Goal: Task Accomplishment & Management: Complete application form

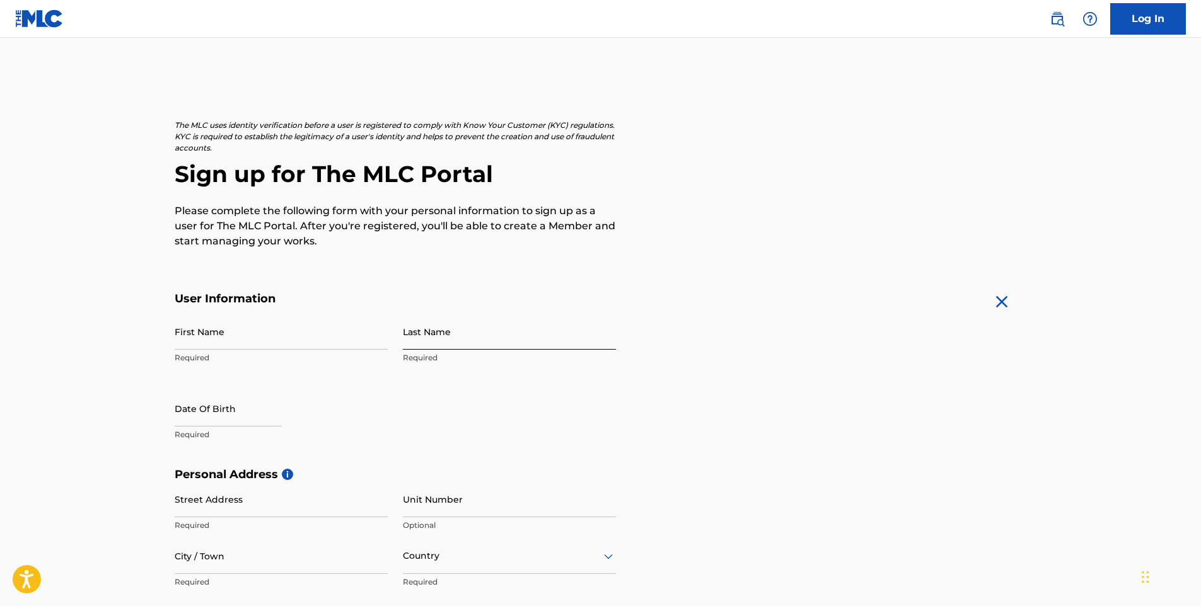
scroll to position [63, 0]
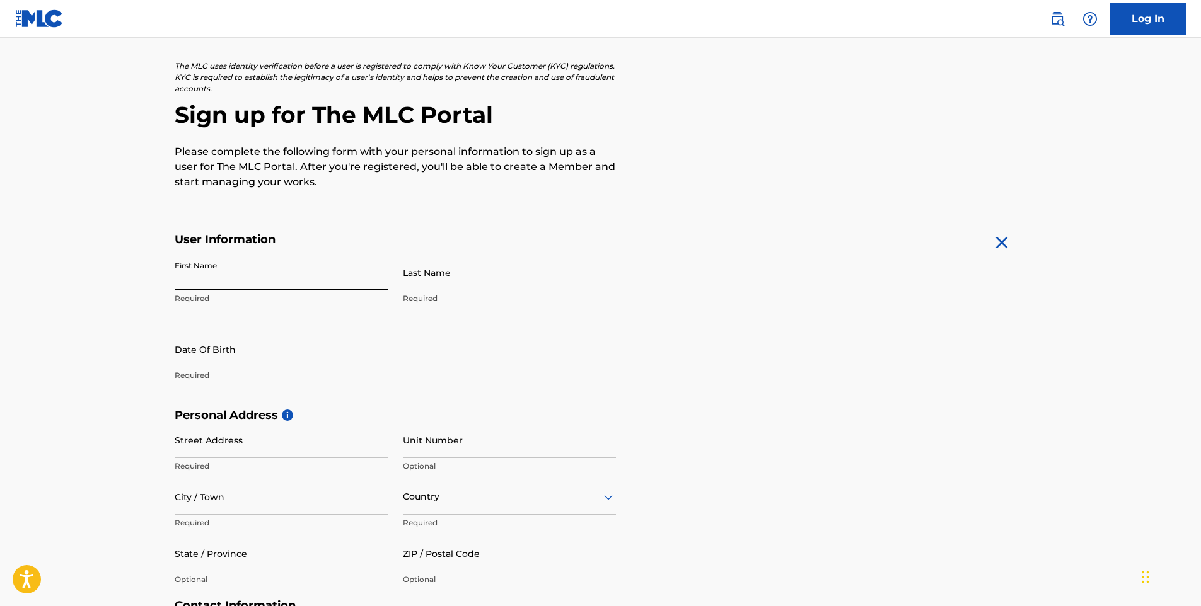
click at [270, 271] on input "First Name" at bounding box center [281, 273] width 213 height 36
type input "[PERSON_NAME]"
type input "[STREET_ADDRESS][PERSON_NAME]"
type input "270"
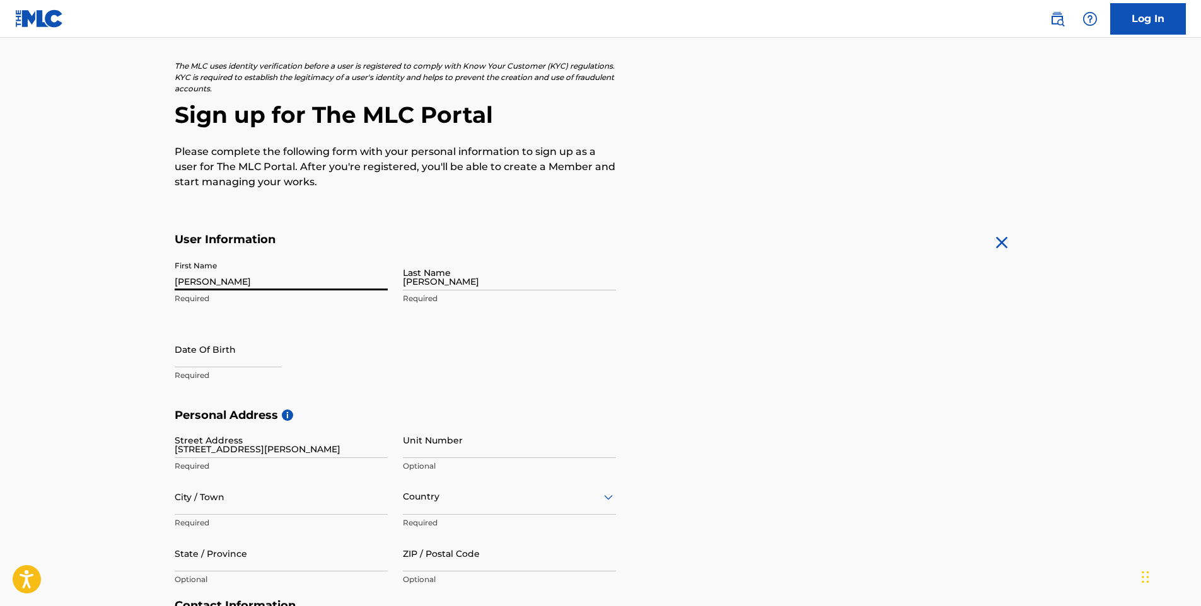
type input "9961122"
type input "[EMAIL_ADDRESS][PERSON_NAME][DOMAIN_NAME]"
click at [245, 337] on input "text" at bounding box center [228, 350] width 107 height 36
select select "9"
select select "2025"
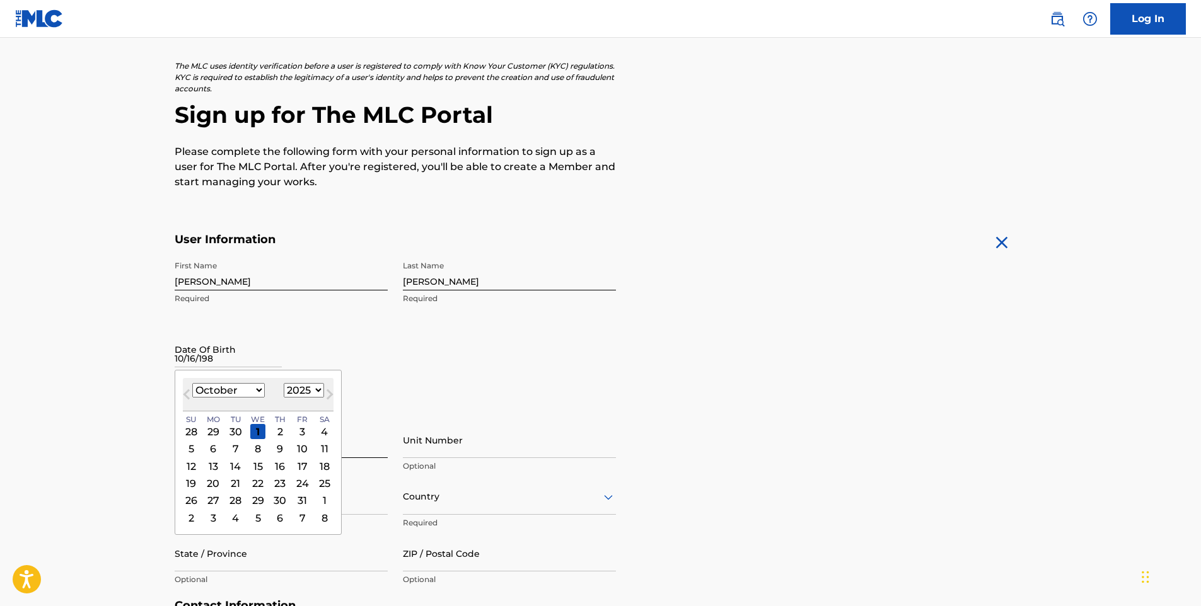
type input "[DATE]"
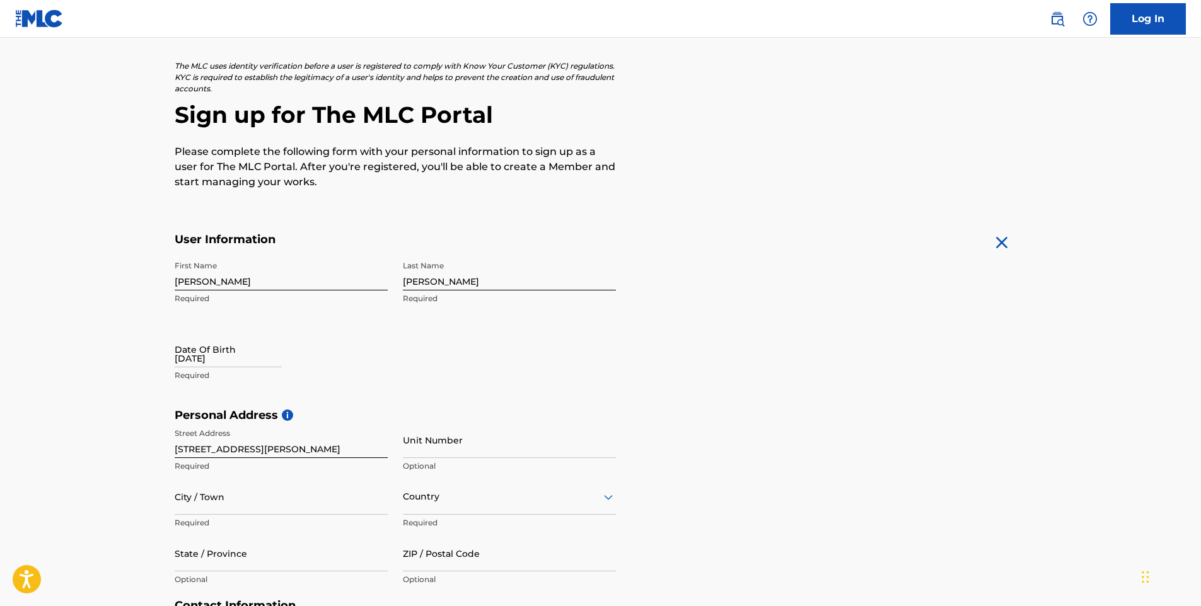
click at [260, 368] on div "[DATE]" at bounding box center [228, 351] width 107 height 38
click at [264, 355] on input "[DATE]" at bounding box center [228, 350] width 107 height 36
select select "9"
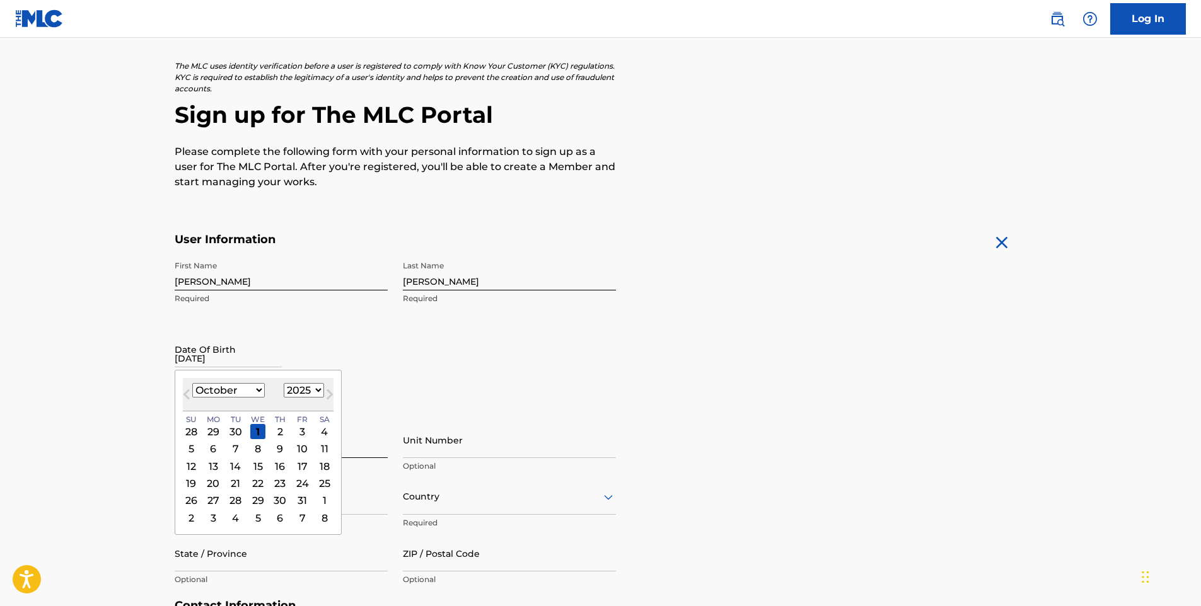
click at [303, 385] on select "1899 1900 1901 1902 1903 1904 1905 1906 1907 1908 1909 1910 1911 1912 1913 1914…" at bounding box center [304, 390] width 40 height 15
select select "1982"
click at [284, 383] on select "1899 1900 1901 1902 1903 1904 1905 1906 1907 1908 1909 1910 1911 1912 1913 1914…" at bounding box center [304, 390] width 40 height 15
click at [324, 466] on div "16" at bounding box center [324, 466] width 15 height 15
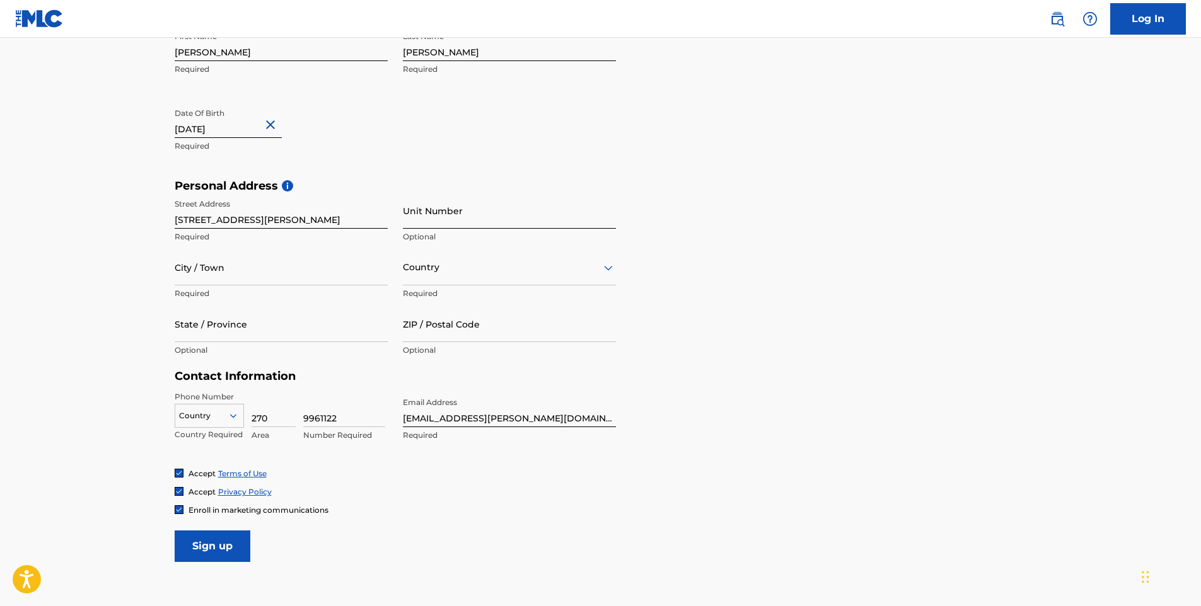
scroll to position [315, 0]
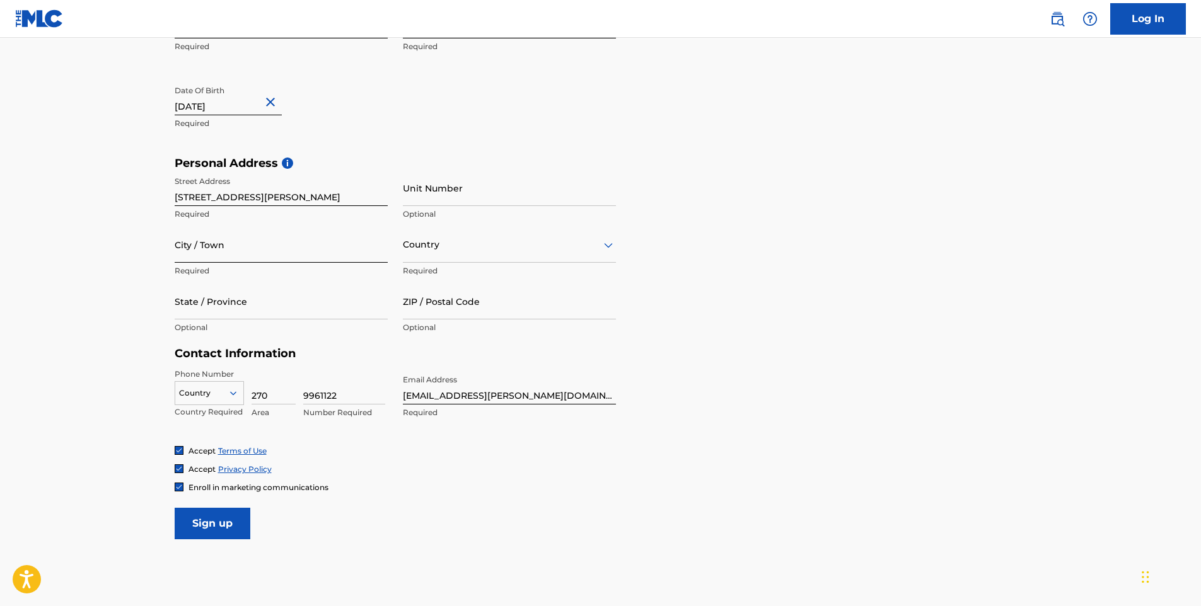
click at [337, 243] on input "City / Town" at bounding box center [281, 245] width 213 height 36
type input "Bowling Green"
type input "42104"
click at [500, 253] on div "Country" at bounding box center [509, 245] width 213 height 36
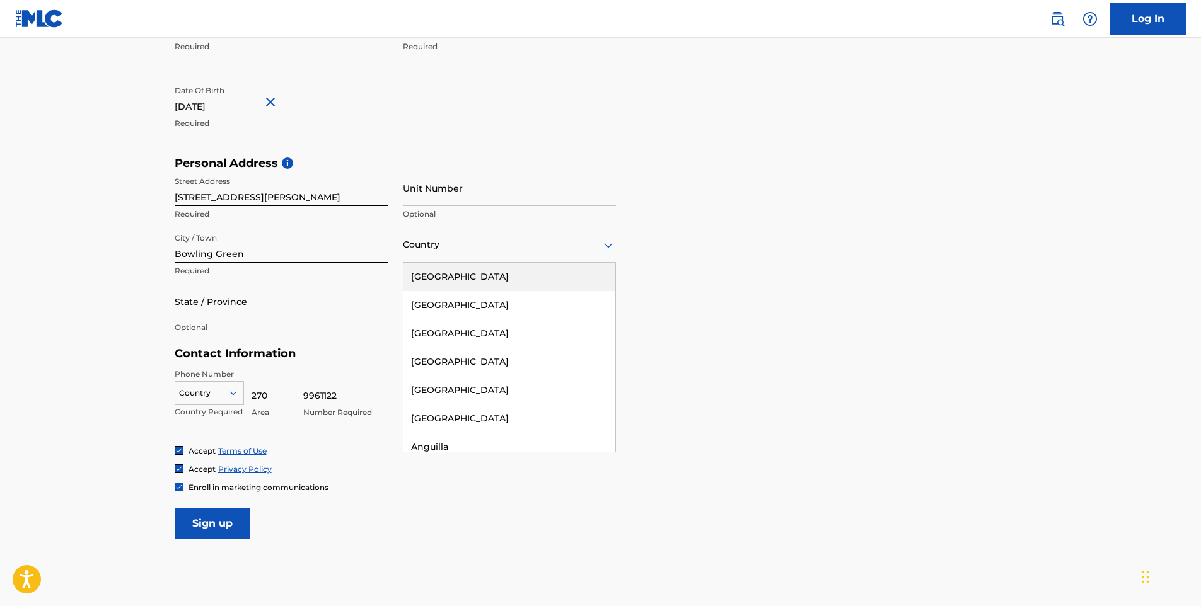
click at [495, 267] on div "[GEOGRAPHIC_DATA]" at bounding box center [509, 277] width 212 height 28
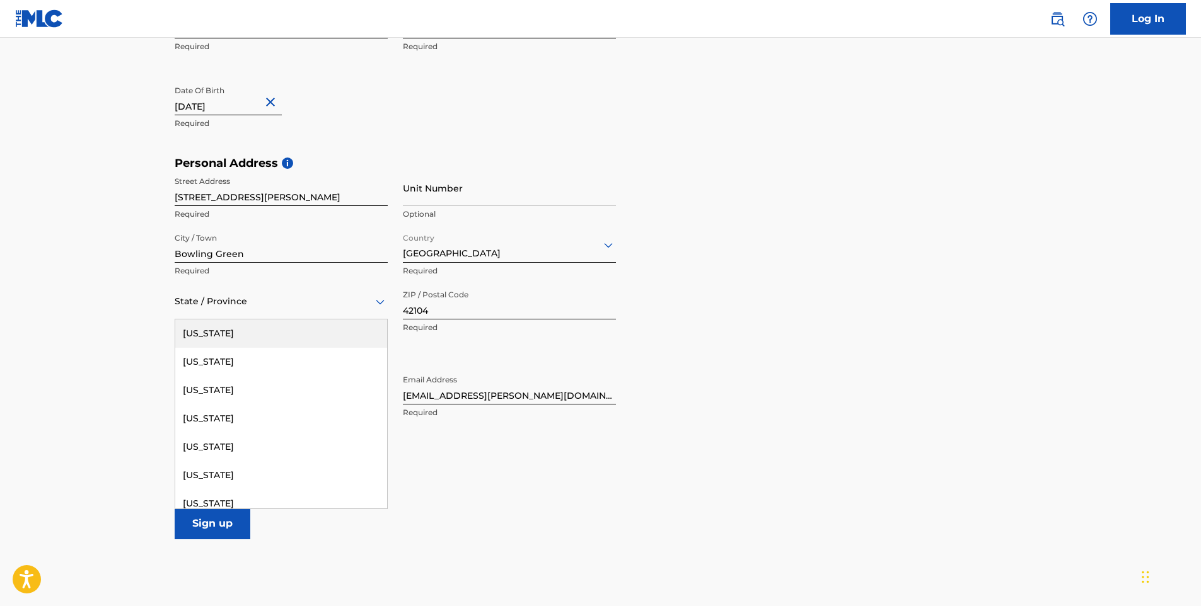
click at [316, 303] on div at bounding box center [281, 302] width 213 height 16
type input "kk"
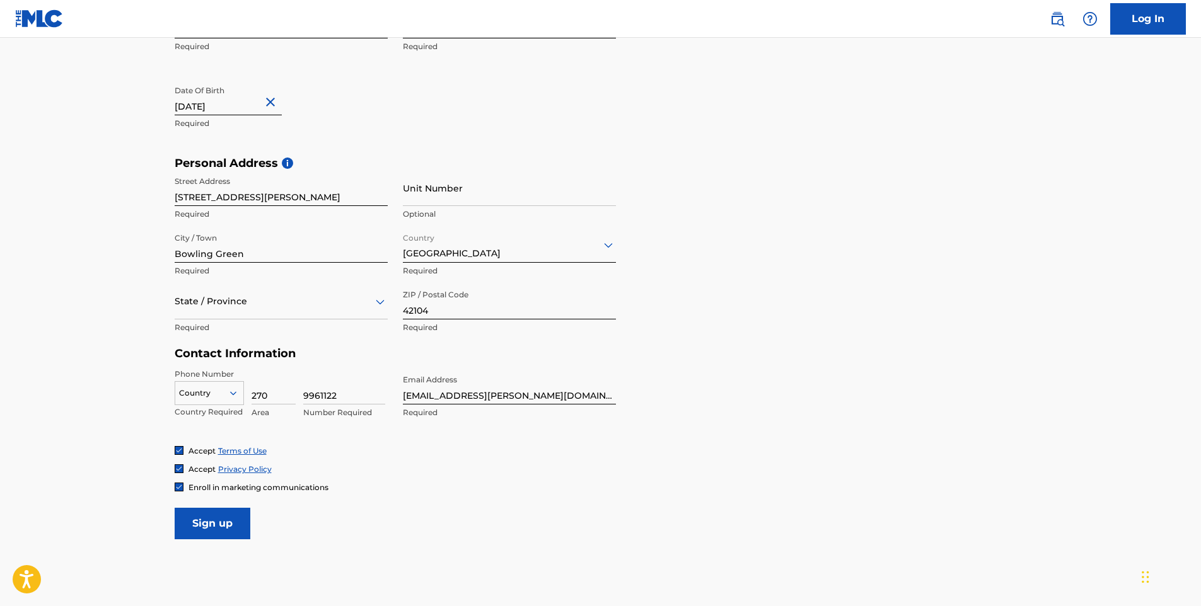
click at [257, 305] on div at bounding box center [281, 302] width 213 height 16
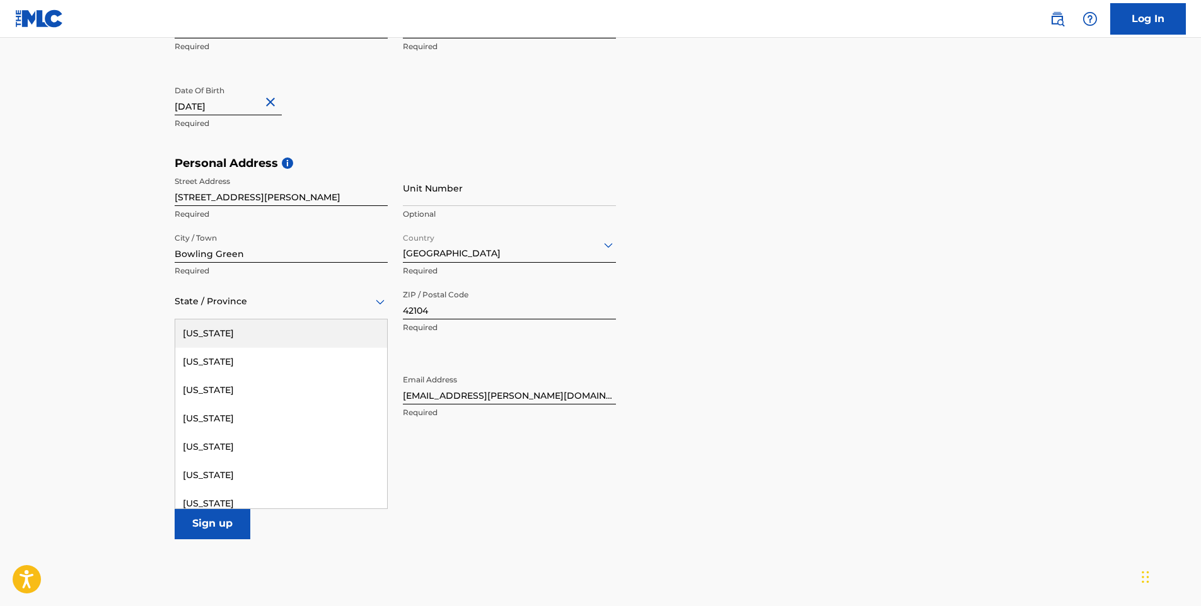
click at [257, 305] on div at bounding box center [281, 302] width 213 height 16
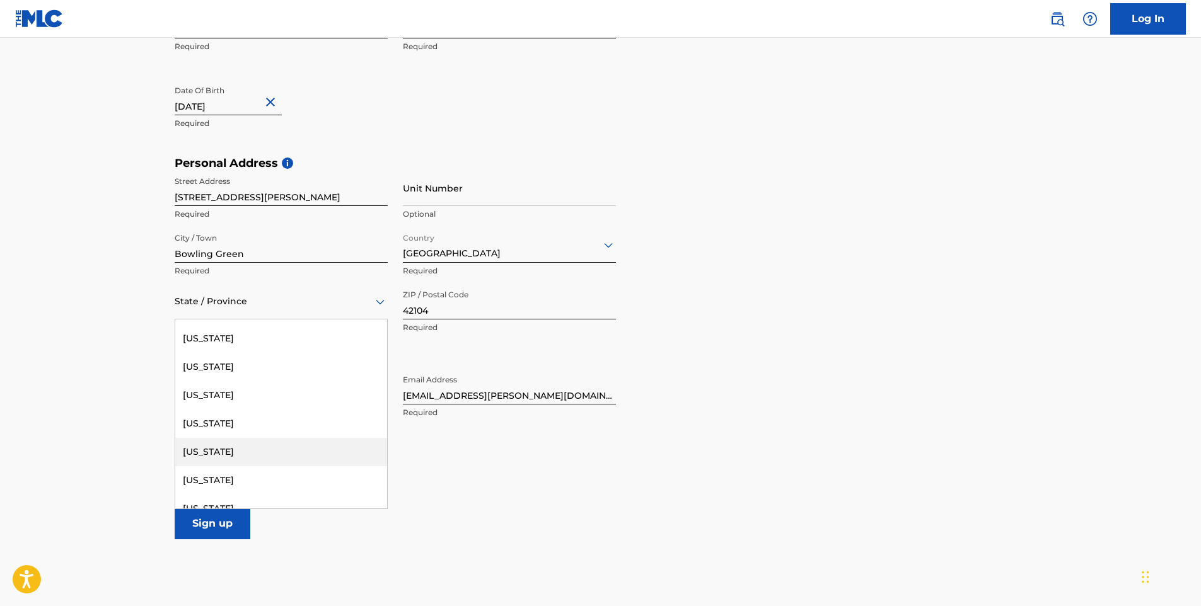
scroll to position [441, 0]
click at [224, 444] on div "[US_STATE]" at bounding box center [281, 431] width 212 height 28
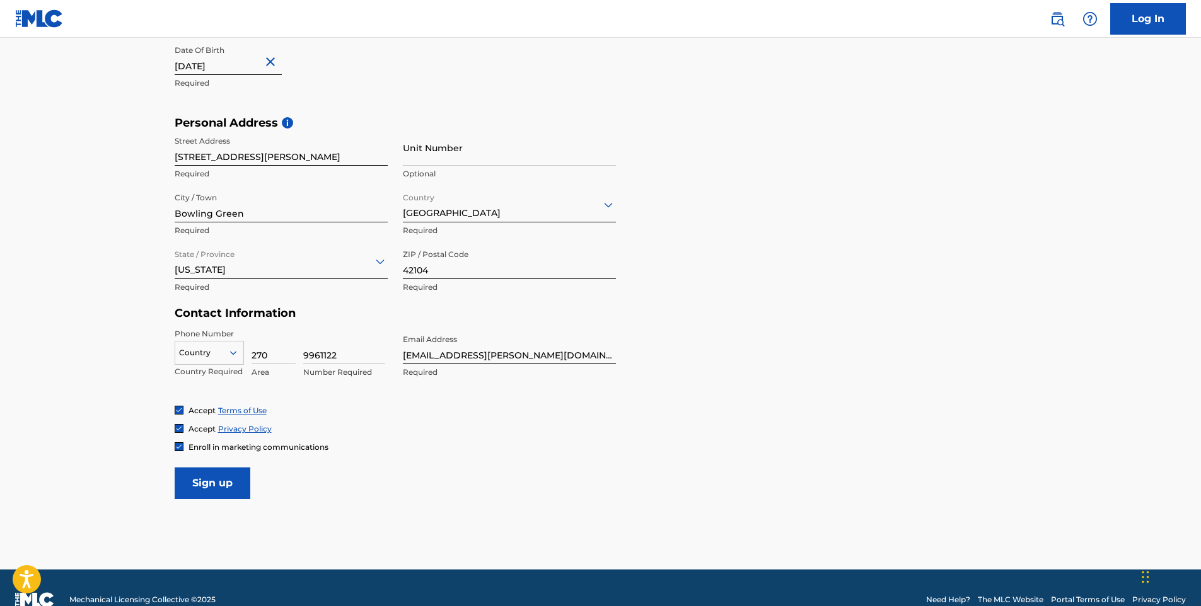
scroll to position [378, 0]
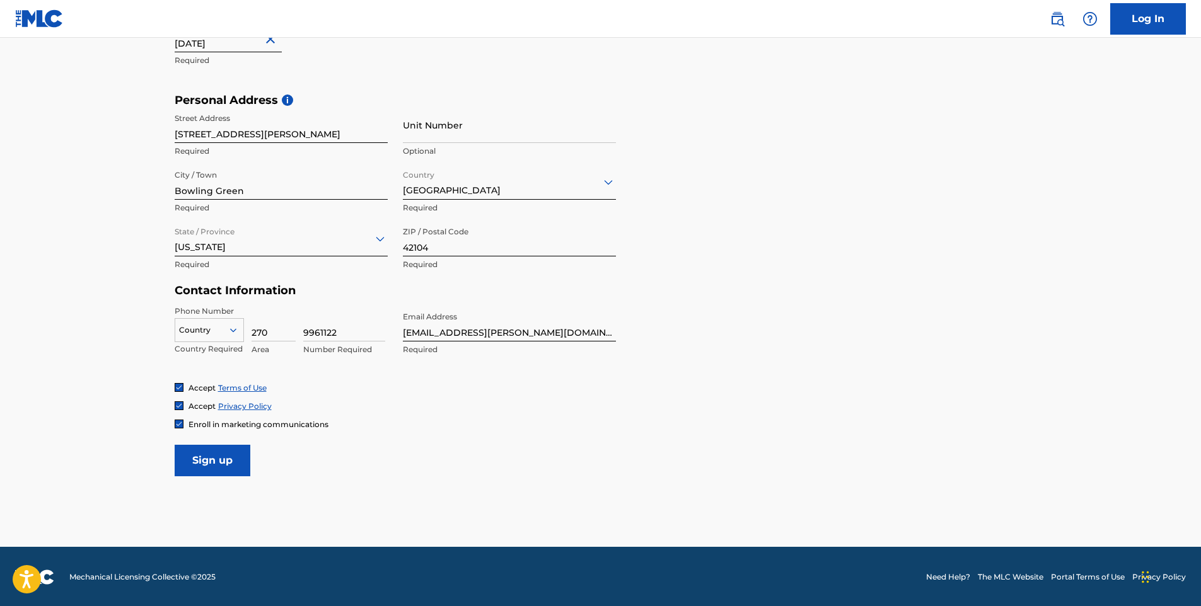
click at [206, 322] on div "Country" at bounding box center [209, 330] width 69 height 24
click at [202, 345] on div "US, [GEOGRAPHIC_DATA] +1" at bounding box center [209, 361] width 68 height 49
click at [195, 426] on span "Enroll in marketing communications" at bounding box center [259, 424] width 140 height 9
click at [197, 453] on input "Sign up" at bounding box center [213, 461] width 76 height 32
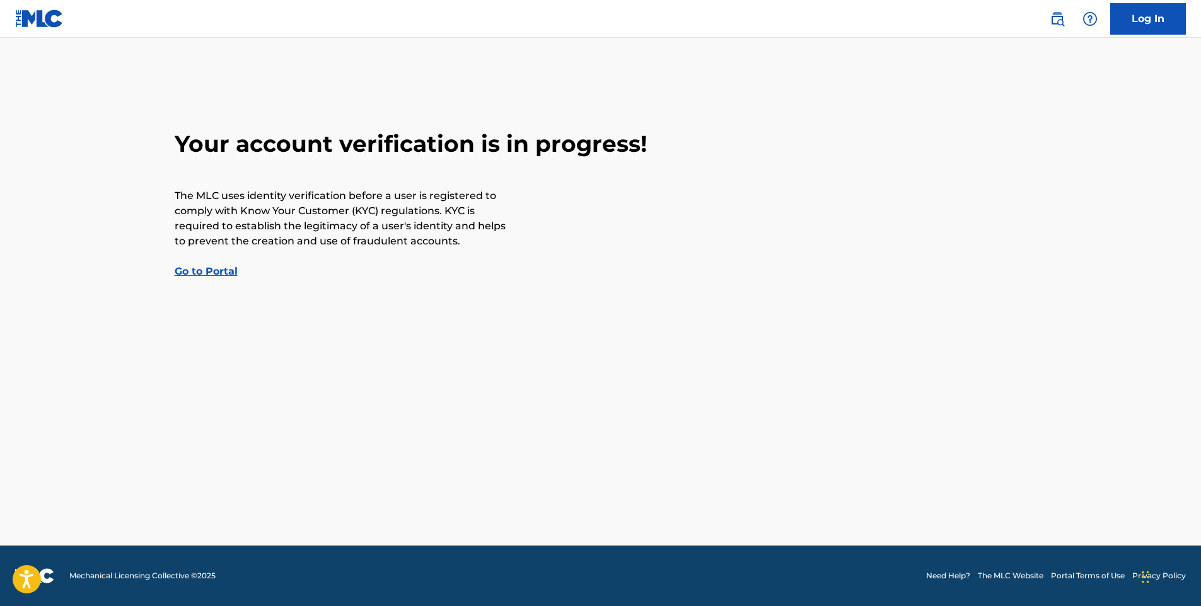
click at [193, 269] on link "Go to Portal" at bounding box center [206, 271] width 63 height 12
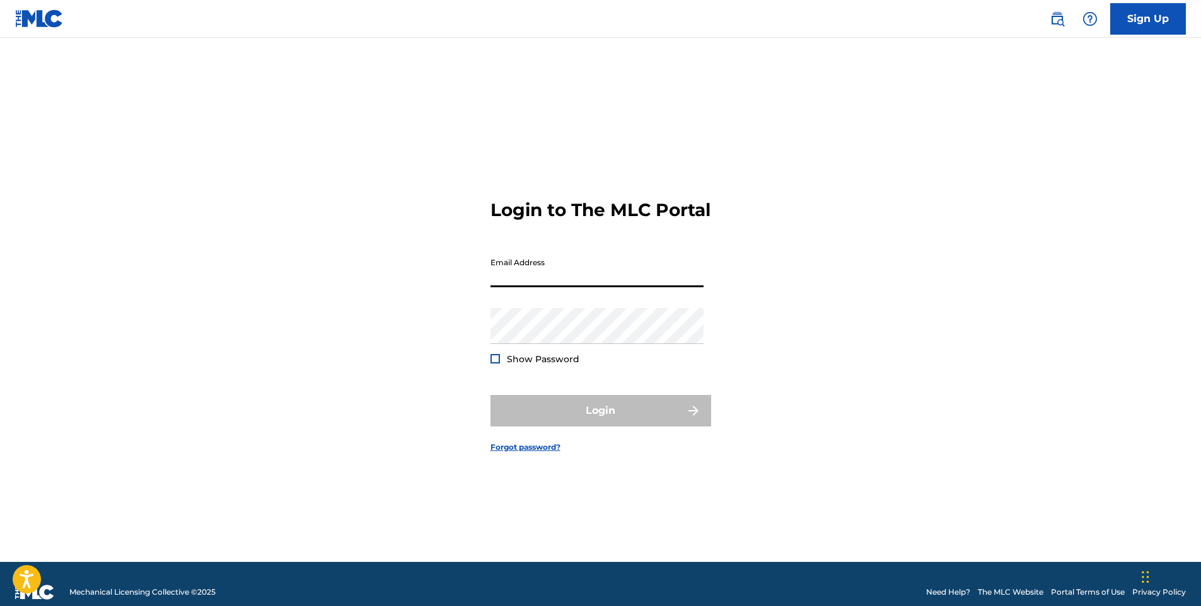
click at [613, 280] on input "Email Address" at bounding box center [596, 270] width 213 height 36
click at [470, 276] on div "Login to The MLC Portal Email Address Password Show Password Login Forgot passw…" at bounding box center [601, 315] width 883 height 493
click at [473, 236] on div "Login to The MLC Portal Email Address Password Show Password Login Forgot passw…" at bounding box center [601, 315] width 883 height 493
click at [798, 199] on div "Login to The MLC Portal Email Address Password Show Password Login Forgot passw…" at bounding box center [601, 315] width 883 height 493
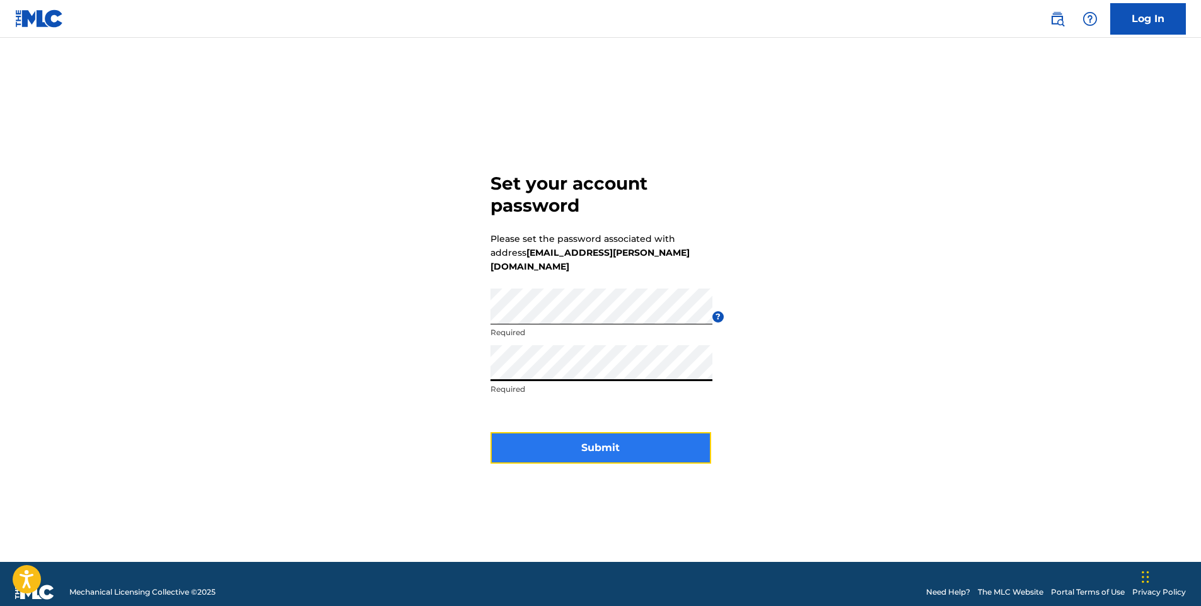
click at [602, 436] on button "Submit" at bounding box center [600, 448] width 221 height 32
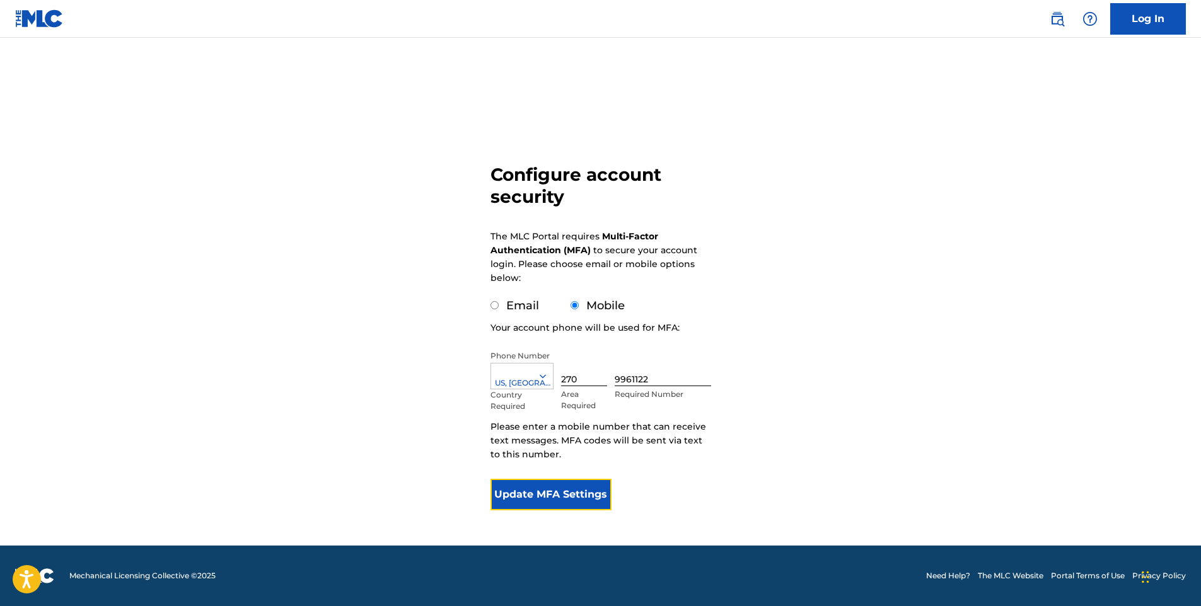
drag, startPoint x: 559, startPoint y: 489, endPoint x: 611, endPoint y: 424, distance: 82.9
click at [559, 489] on button "Update MFA Settings" at bounding box center [551, 495] width 122 height 32
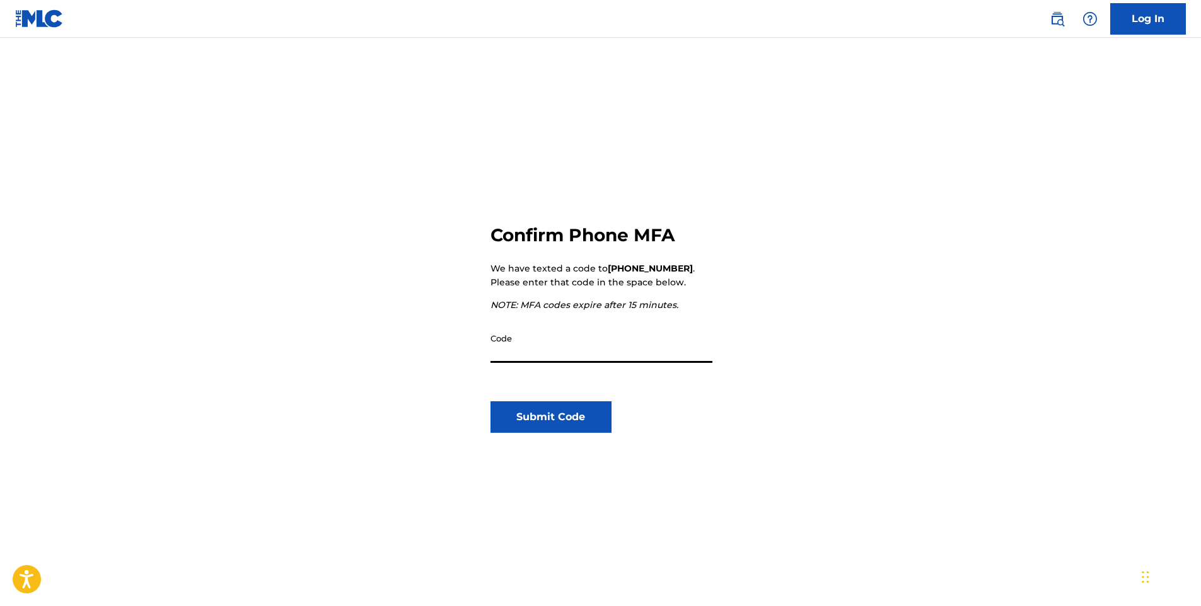
click at [583, 359] on input "Code" at bounding box center [601, 345] width 222 height 36
click at [577, 355] on input "Code" at bounding box center [601, 345] width 222 height 36
type input "519855"
click at [572, 426] on button "Submit Code" at bounding box center [551, 418] width 122 height 32
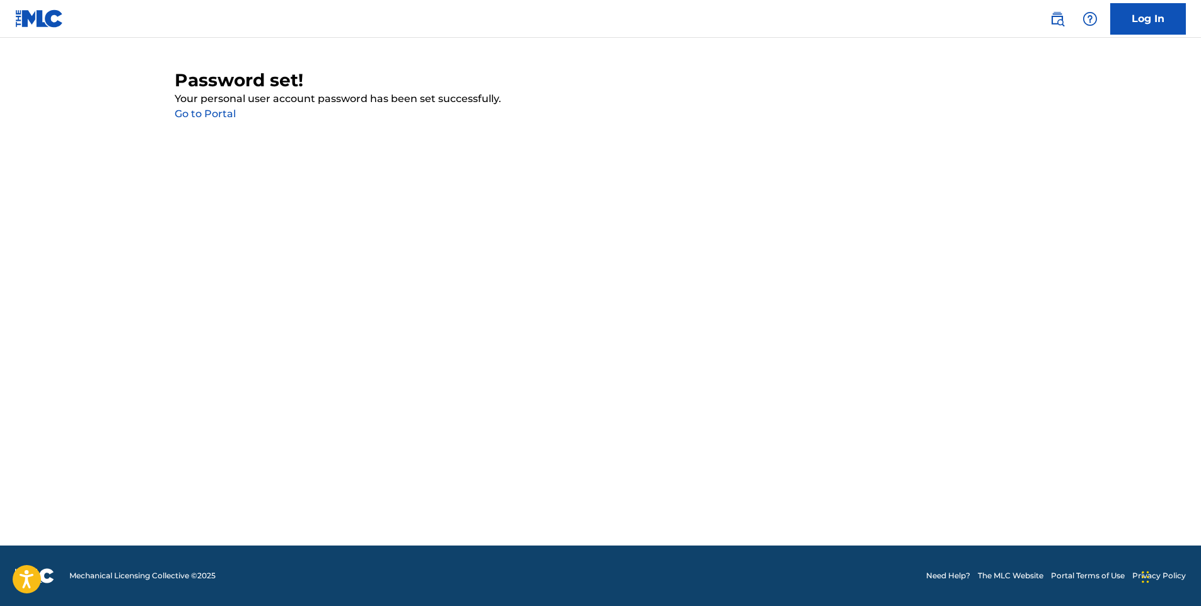
click at [228, 113] on link "Go to Portal" at bounding box center [205, 114] width 61 height 12
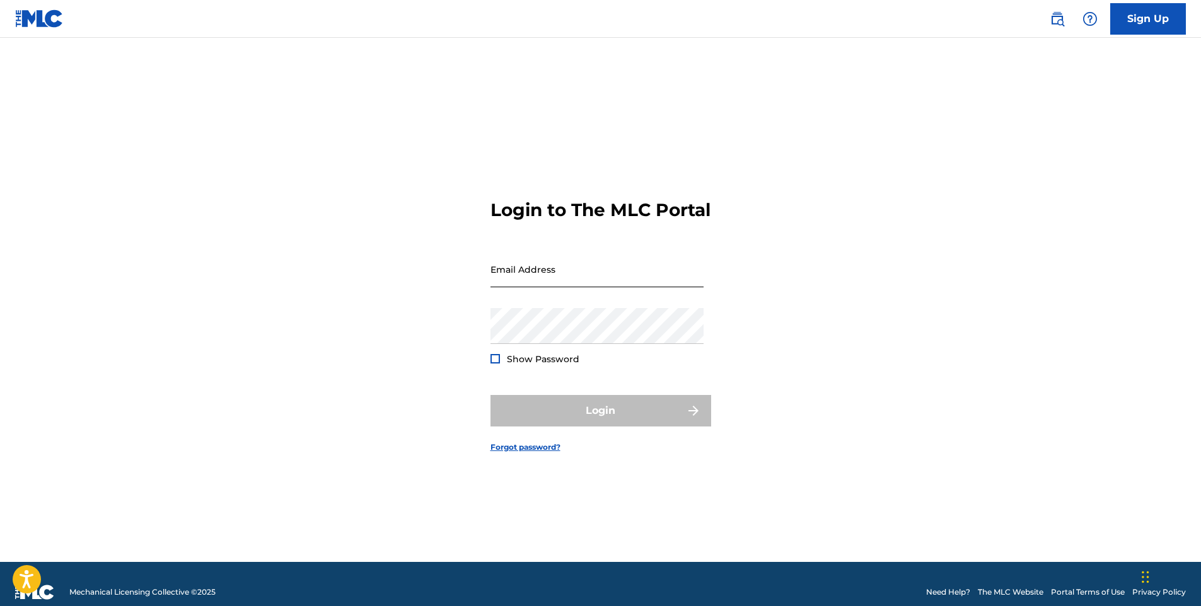
click at [533, 276] on input "Email Address" at bounding box center [596, 270] width 213 height 36
drag, startPoint x: 583, startPoint y: 267, endPoint x: 638, endPoint y: 237, distance: 62.9
click at [586, 264] on input "Email Address" at bounding box center [596, 270] width 213 height 36
